Goal: Task Accomplishment & Management: Use online tool/utility

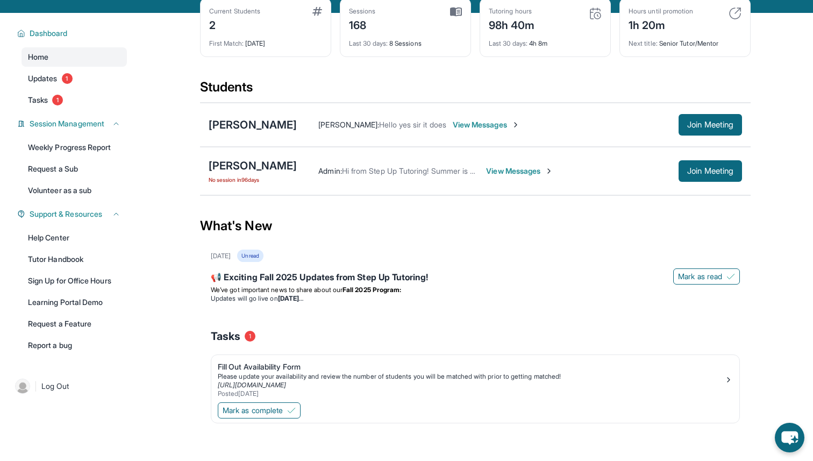
scroll to position [77, 0]
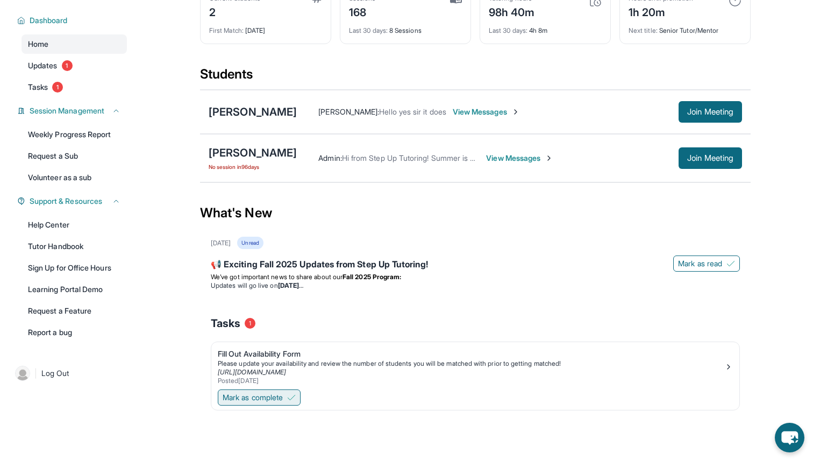
click at [290, 398] on button "Mark as complete" at bounding box center [259, 397] width 83 height 16
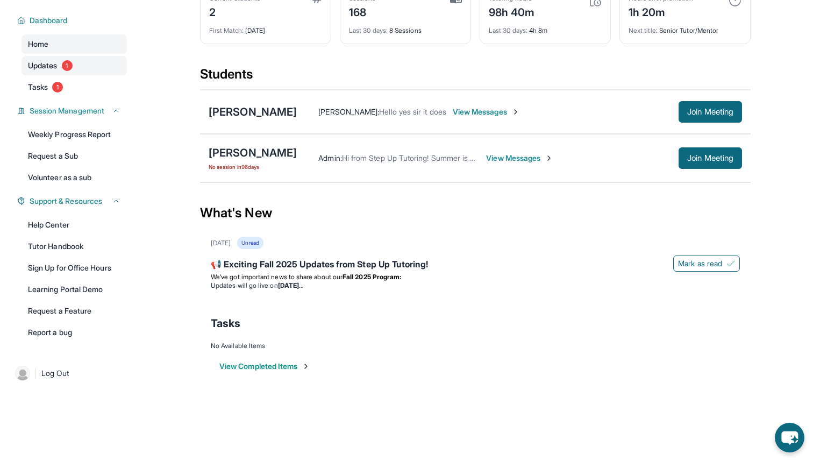
click at [72, 69] on link "Updates 1" at bounding box center [74, 65] width 105 height 19
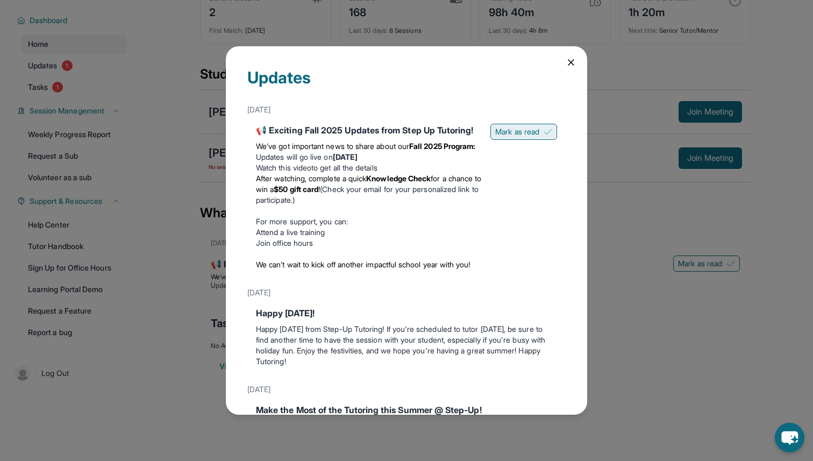
click at [523, 132] on span "Mark as read" at bounding box center [517, 131] width 44 height 11
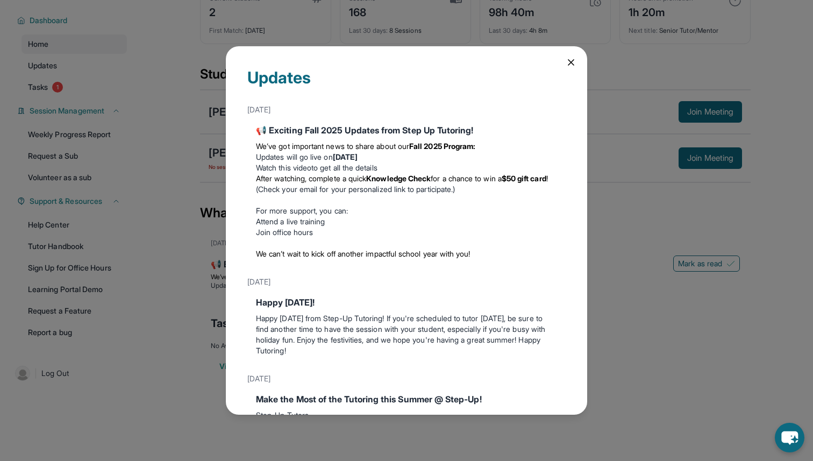
click at [566, 60] on icon at bounding box center [571, 62] width 11 height 11
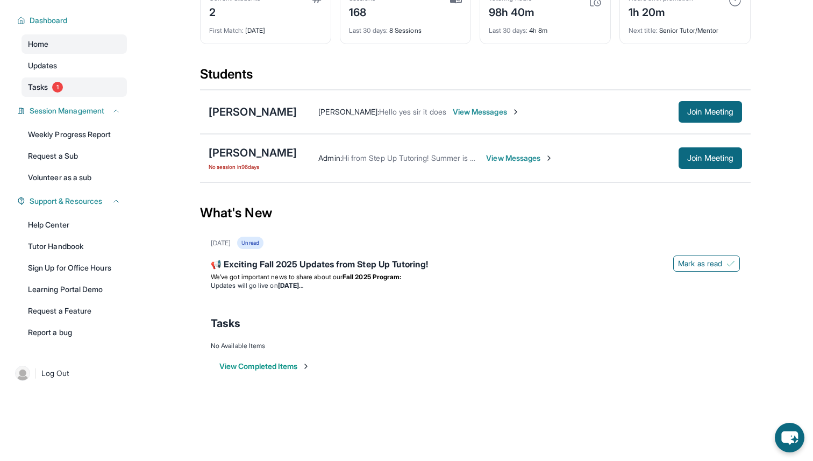
click at [54, 80] on link "Tasks 1" at bounding box center [74, 86] width 105 height 19
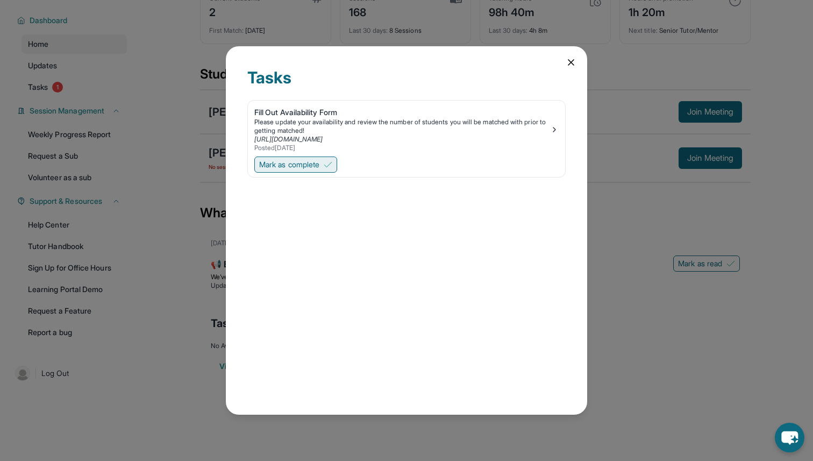
click at [312, 165] on span "Mark as complete" at bounding box center [289, 164] width 60 height 11
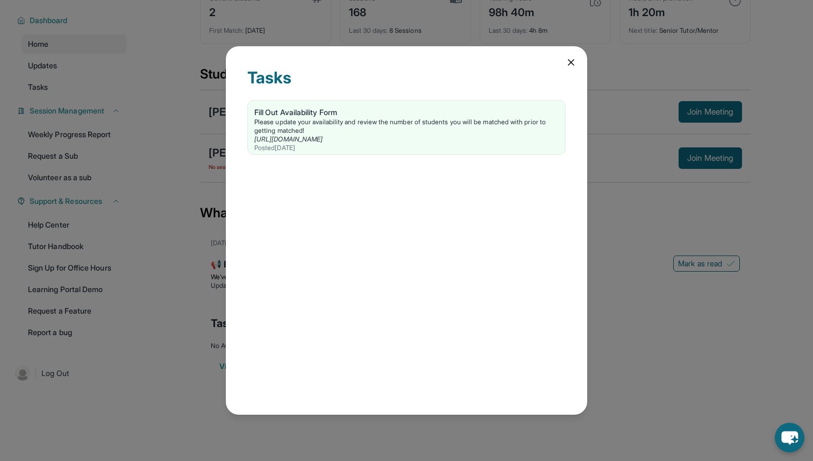
click at [574, 61] on icon at bounding box center [571, 62] width 11 height 11
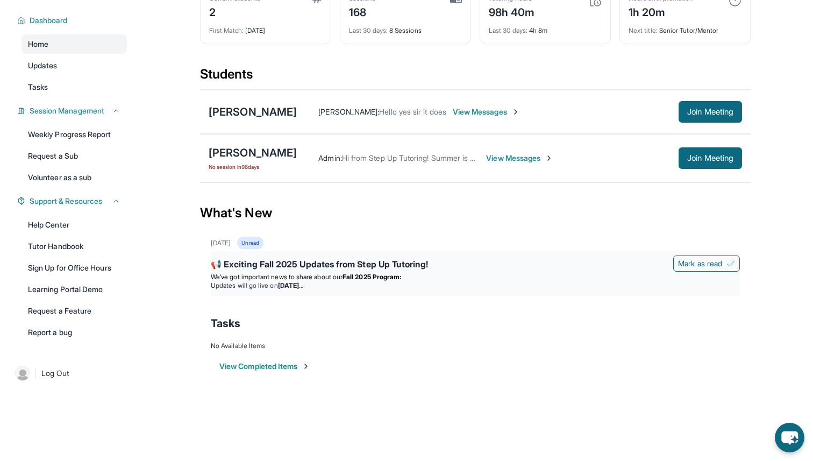
click at [300, 257] on div "📢 Exciting Fall 2025 Updates from Step Up Tutoring! [PERSON_NAME] as read We’ve…" at bounding box center [475, 273] width 529 height 45
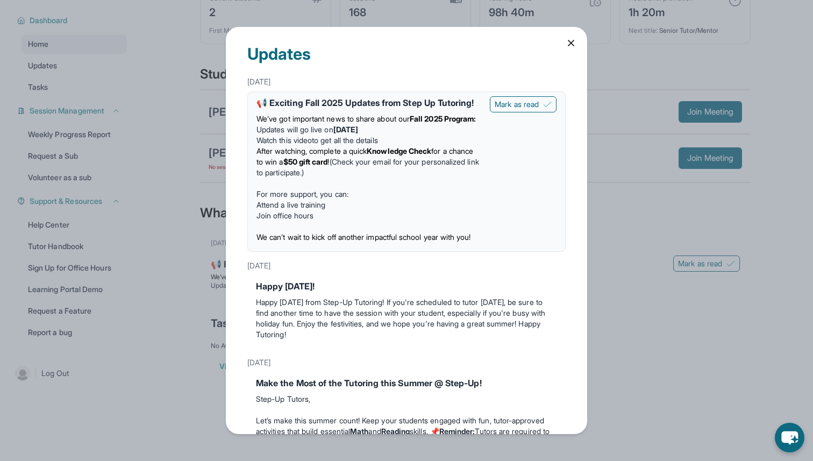
click at [220, 171] on div "Updates [DATE] 📢 Exciting Fall 2025 Updates from Step Up Tutoring! We’ve got im…" at bounding box center [406, 230] width 813 height 461
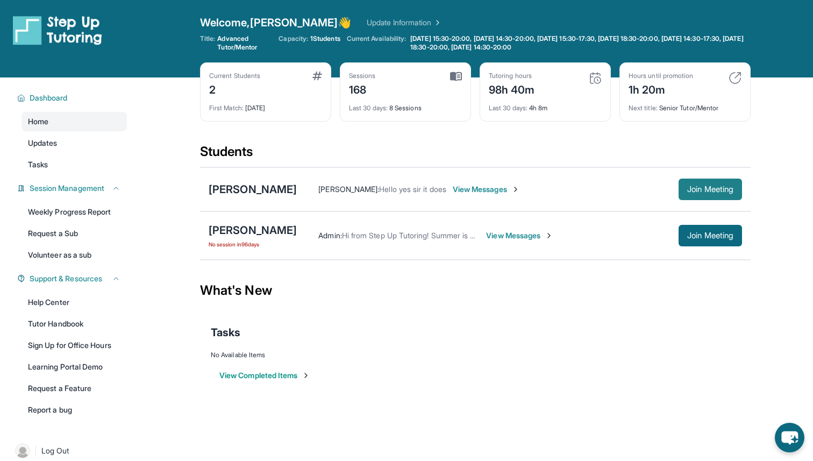
click at [702, 195] on button "Join Meeting" at bounding box center [709, 189] width 63 height 22
